Goal: Transaction & Acquisition: Download file/media

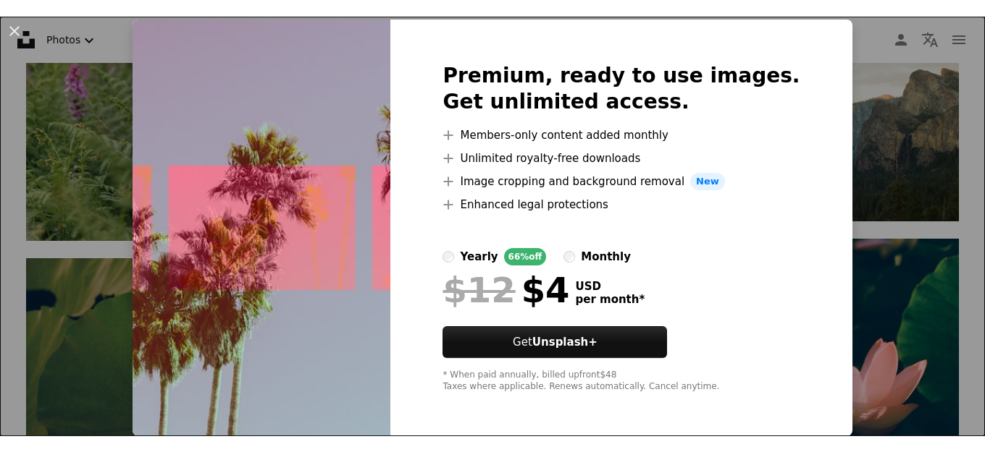
scroll to position [45, 0]
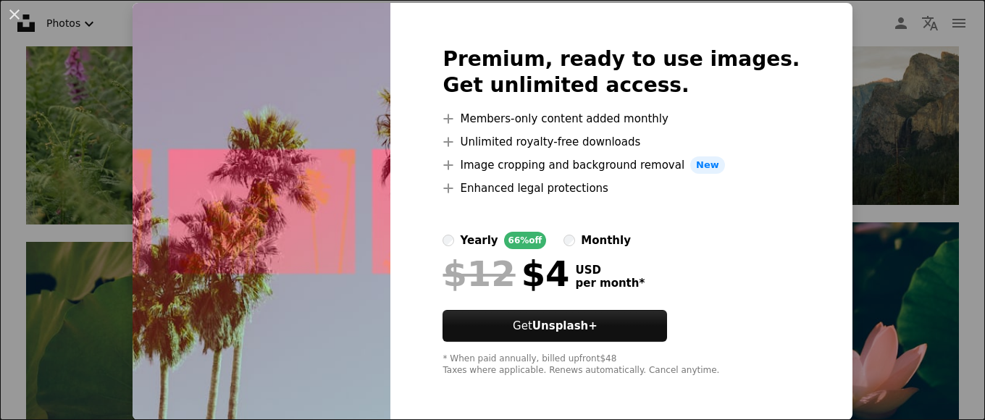
click at [326, 72] on img at bounding box center [261, 211] width 258 height 417
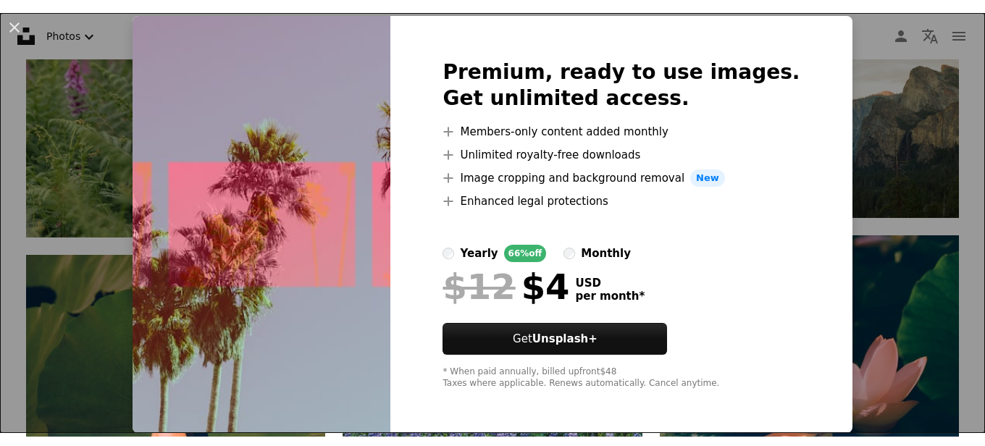
scroll to position [12, 0]
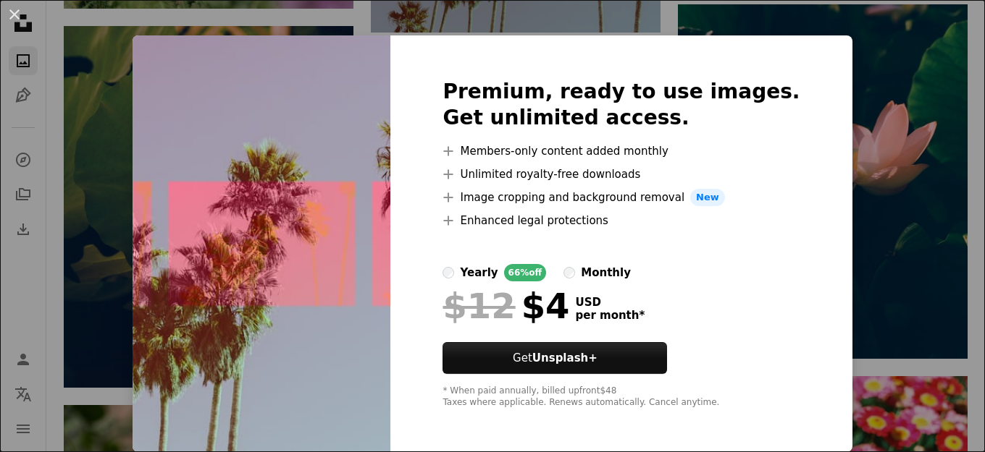
click at [373, 120] on img at bounding box center [261, 243] width 258 height 417
click at [372, 121] on img at bounding box center [261, 243] width 258 height 417
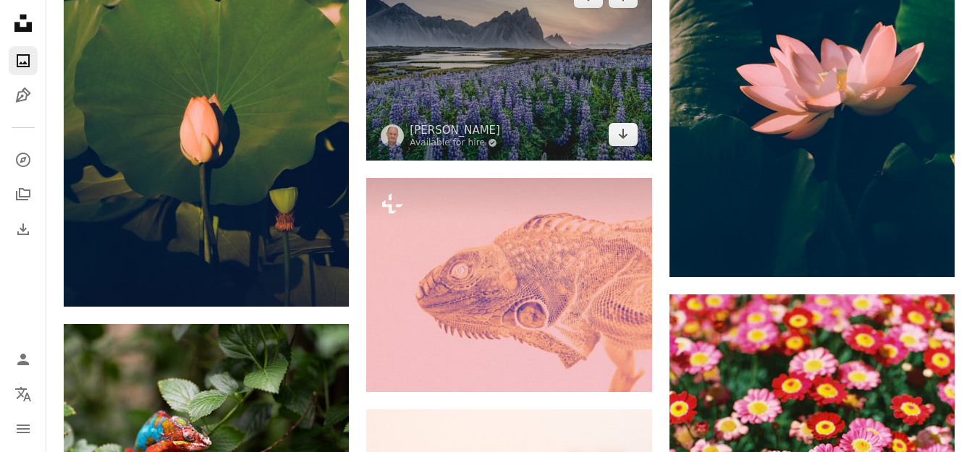
click at [494, 87] on img at bounding box center [508, 65] width 285 height 190
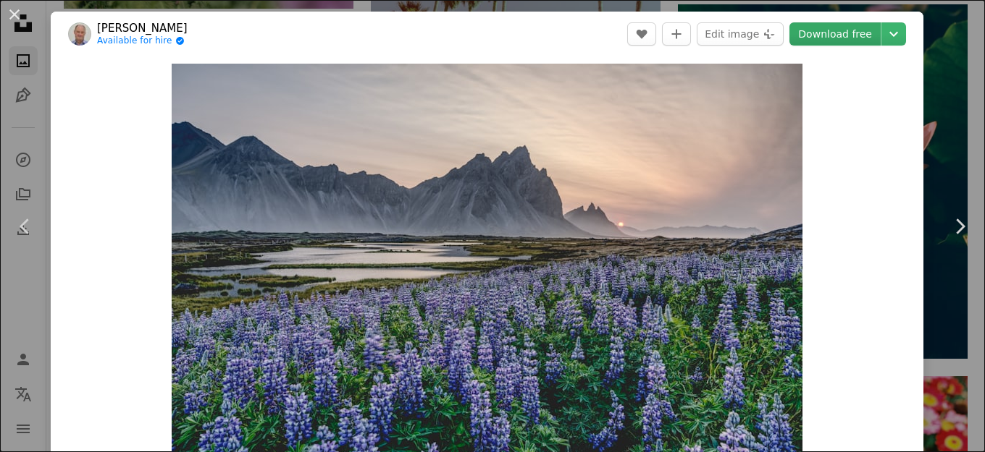
click at [831, 31] on link "Download free" at bounding box center [834, 33] width 91 height 23
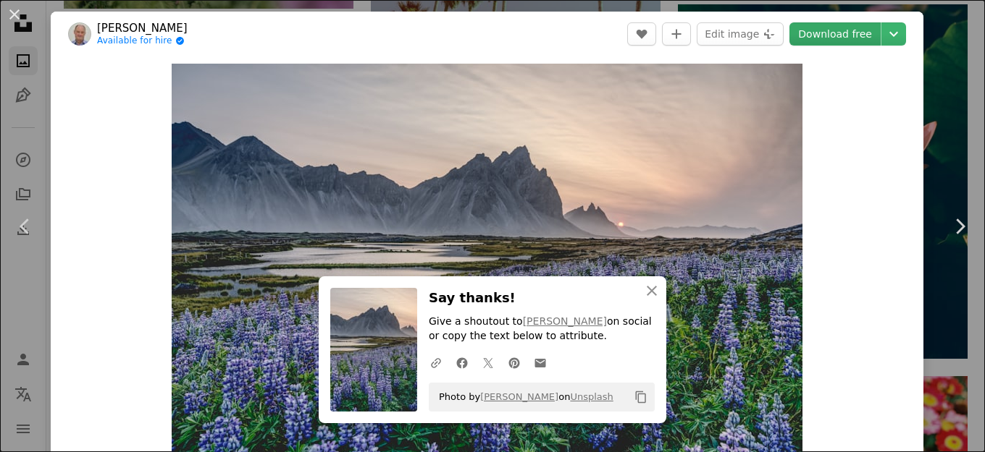
click at [833, 33] on link "Download free" at bounding box center [834, 33] width 91 height 23
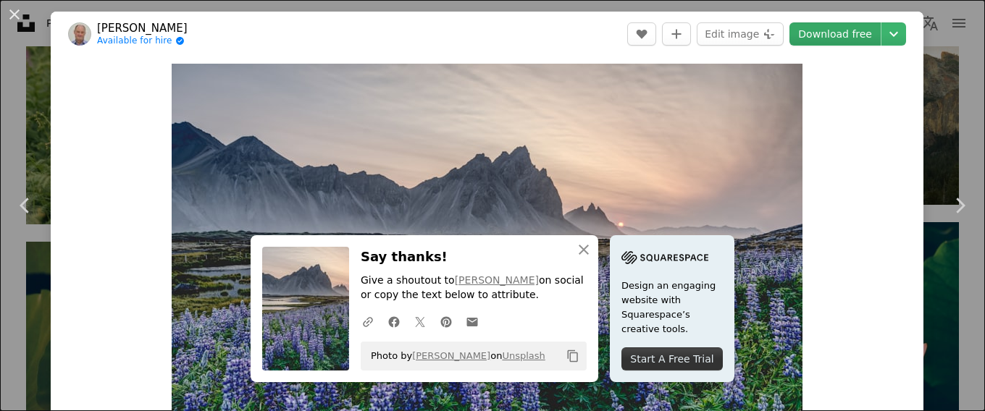
click at [840, 36] on link "Download free" at bounding box center [834, 33] width 91 height 23
